Goal: Information Seeking & Learning: Compare options

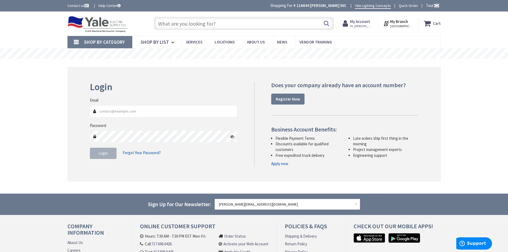
type input "[STREET_ADDRESS]"
type input "[PERSON_NAME][EMAIL_ADDRESS][DOMAIN_NAME]"
click at [106, 156] on span "Login" at bounding box center [102, 153] width 9 height 5
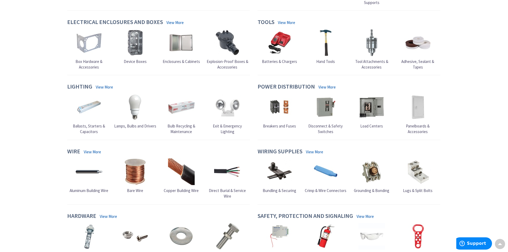
scroll to position [187, 0]
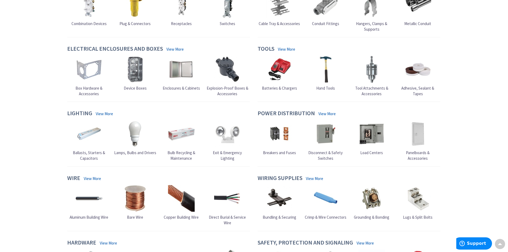
click at [135, 78] on link "Device Boxes" at bounding box center [135, 73] width 27 height 35
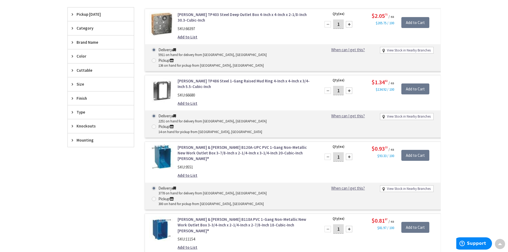
scroll to position [213, 0]
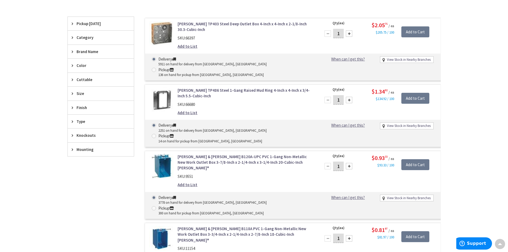
click at [115, 53] on span "Brand Name" at bounding box center [98, 52] width 43 height 6
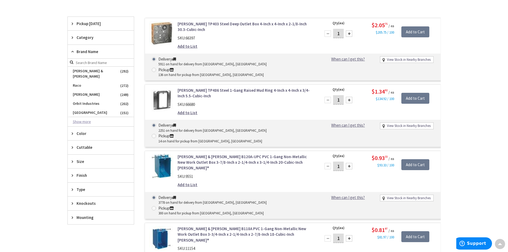
click at [93, 117] on button "Show more" at bounding box center [101, 121] width 66 height 9
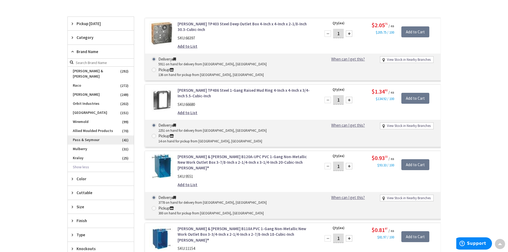
click at [91, 136] on span "Pass & Seymour" at bounding box center [101, 140] width 66 height 9
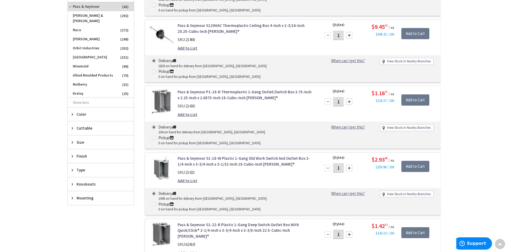
scroll to position [239, 0]
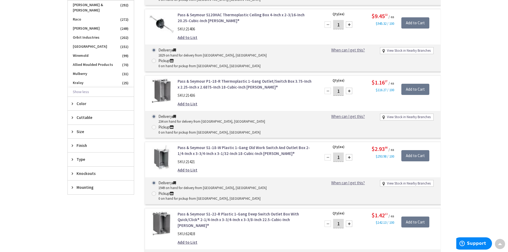
click at [85, 188] on span "Mounting" at bounding box center [98, 188] width 43 height 6
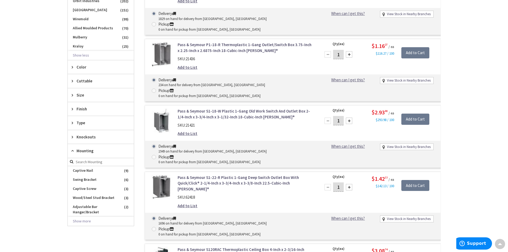
scroll to position [292, 0]
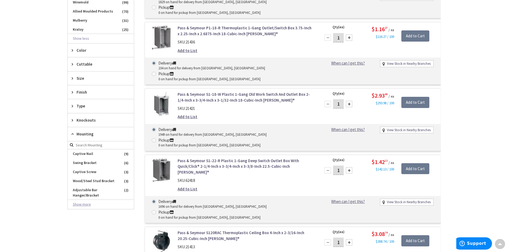
click at [80, 205] on button "Show more" at bounding box center [101, 204] width 66 height 9
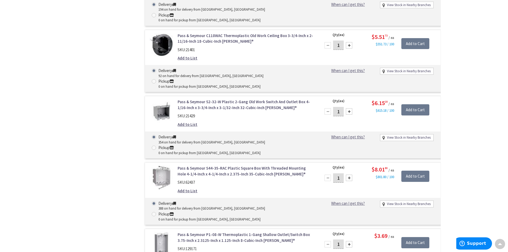
scroll to position [1119, 0]
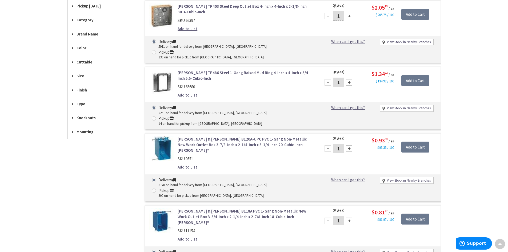
scroll to position [200, 0]
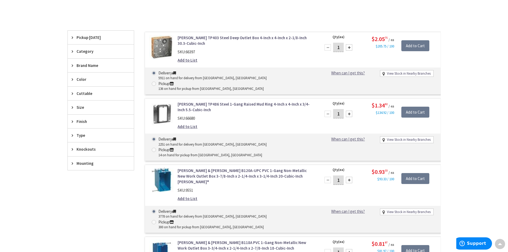
click at [101, 66] on span "Brand Name" at bounding box center [98, 66] width 43 height 6
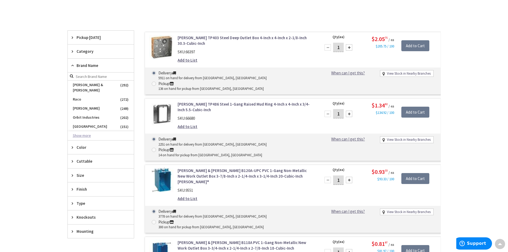
click at [86, 131] on button "Show more" at bounding box center [101, 135] width 66 height 9
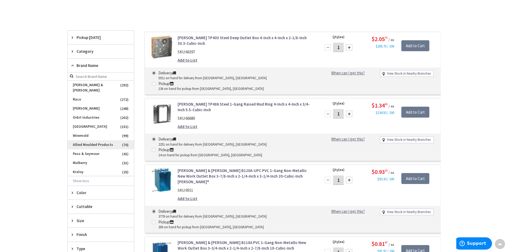
click at [89, 140] on span "Allied Moulded Products" at bounding box center [101, 144] width 66 height 9
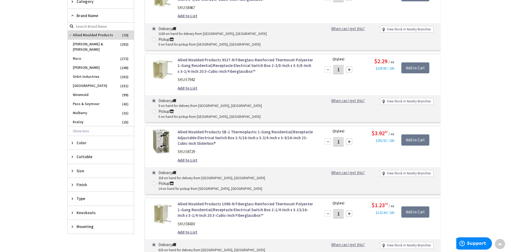
click at [86, 169] on span "Size" at bounding box center [98, 171] width 43 height 6
click at [79, 173] on span "Size" at bounding box center [98, 171] width 43 height 6
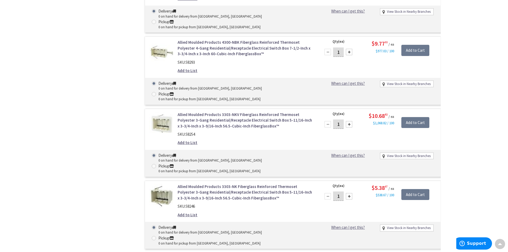
scroll to position [3642, 0]
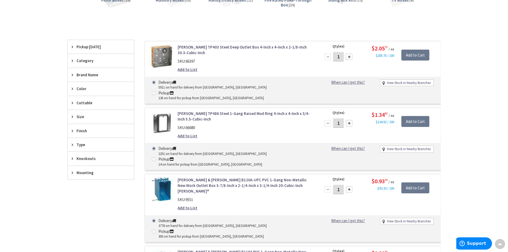
scroll to position [200, 0]
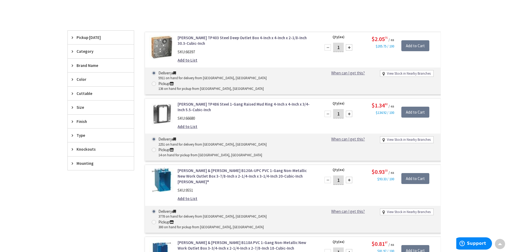
click at [88, 63] on span "Brand Name" at bounding box center [98, 66] width 43 height 6
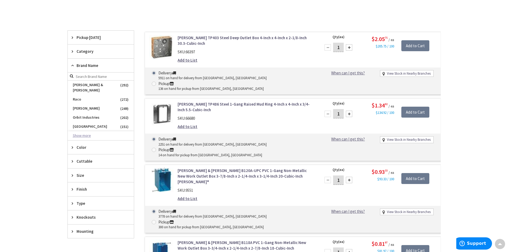
click at [84, 131] on button "Show more" at bounding box center [101, 135] width 66 height 9
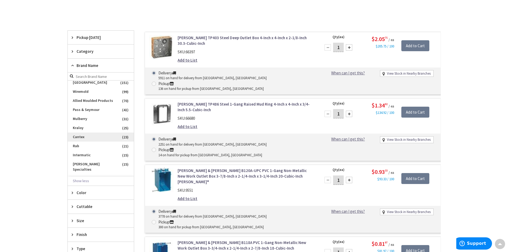
scroll to position [53, 0]
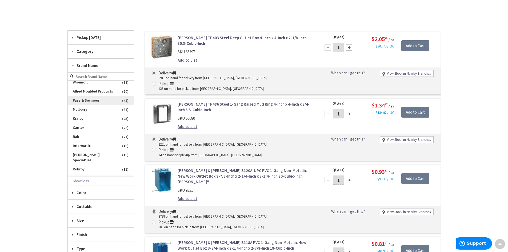
click at [90, 96] on span "Pass & Seymour" at bounding box center [101, 100] width 66 height 9
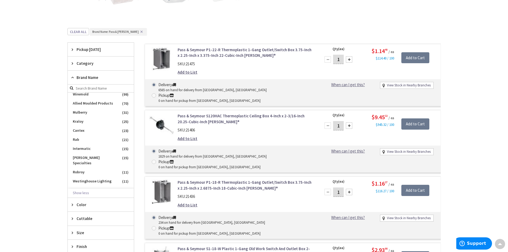
scroll to position [120, 0]
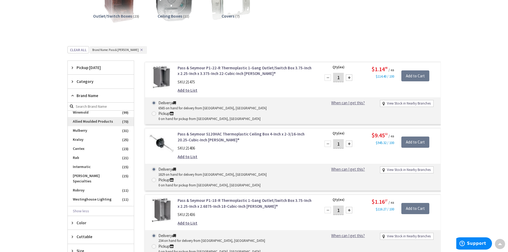
click at [82, 117] on span "Allied Moulded Products" at bounding box center [101, 121] width 66 height 9
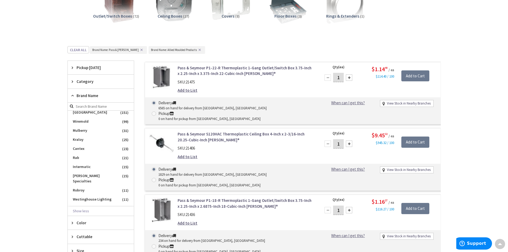
scroll to position [72, 0]
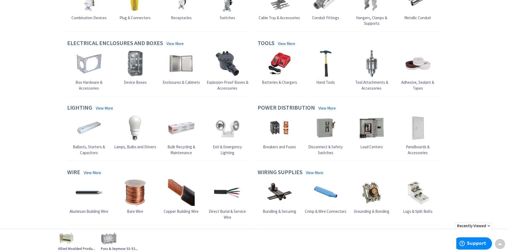
click at [135, 61] on img at bounding box center [135, 63] width 27 height 27
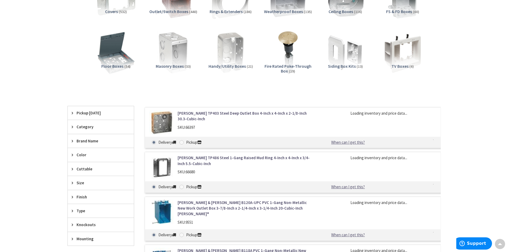
scroll to position [133, 0]
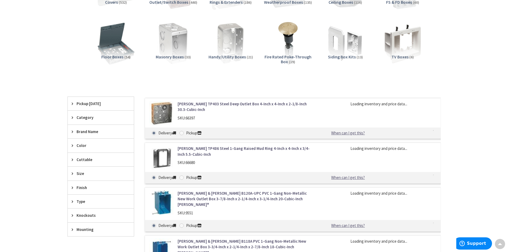
click at [102, 130] on span "Brand Name" at bounding box center [98, 132] width 43 height 6
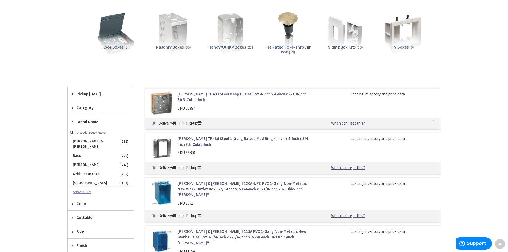
scroll to position [160, 0]
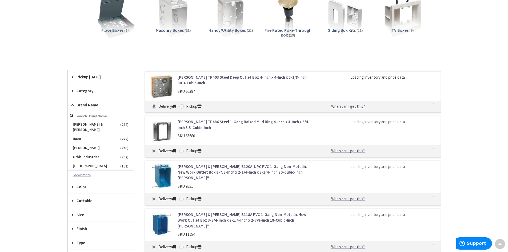
click at [90, 171] on button "Show more" at bounding box center [101, 175] width 66 height 9
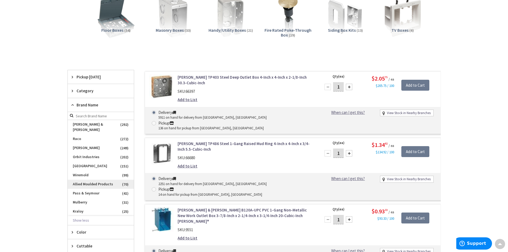
click at [91, 180] on span "Allied Moulded Products" at bounding box center [101, 184] width 66 height 9
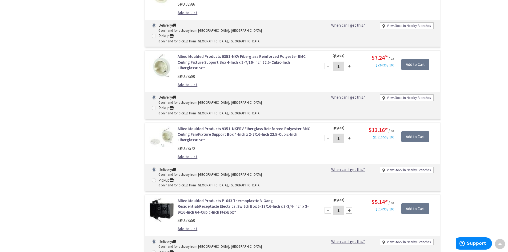
scroll to position [2268, 0]
